Goal: Information Seeking & Learning: Learn about a topic

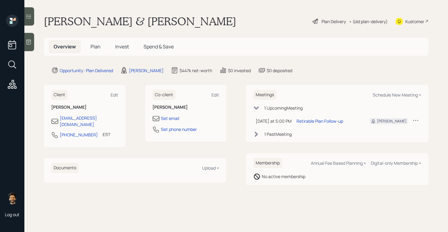
click at [121, 44] on span "Invest" at bounding box center [122, 46] width 14 height 7
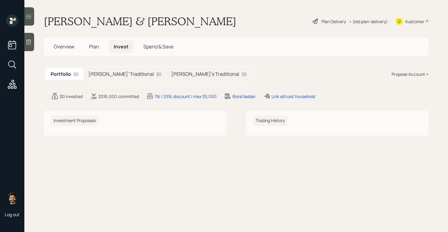
click at [116, 75] on h5 "Chris' Traditional" at bounding box center [120, 74] width 65 height 6
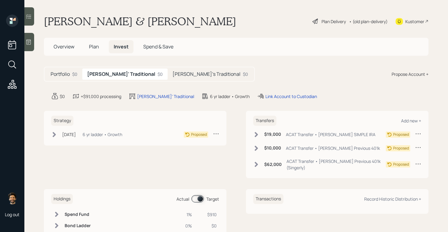
click at [172, 75] on h5 "Patti's Traditional" at bounding box center [206, 74] width 68 height 6
